Goal: Information Seeking & Learning: Check status

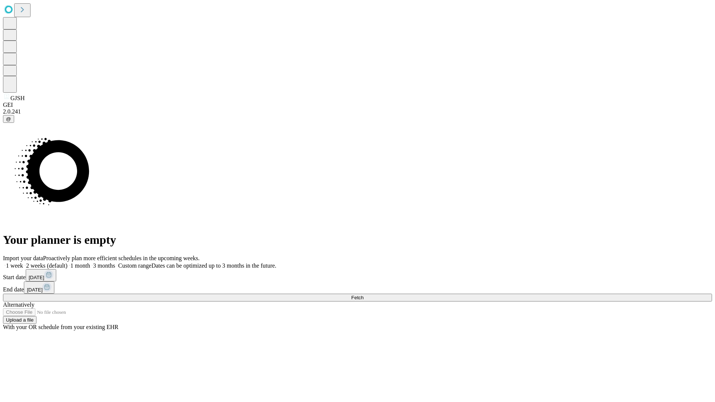
click at [364, 295] on span "Fetch" at bounding box center [357, 298] width 12 height 6
